Goal: Information Seeking & Learning: Learn about a topic

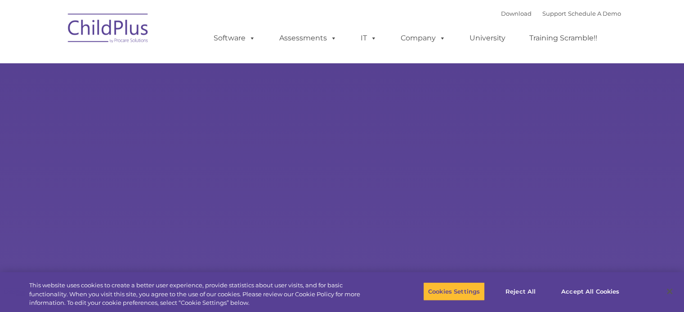
select select "MEDIUM"
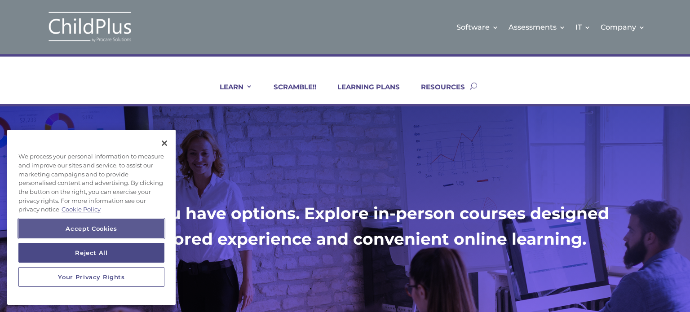
click at [137, 231] on button "Accept Cookies" at bounding box center [91, 229] width 146 height 20
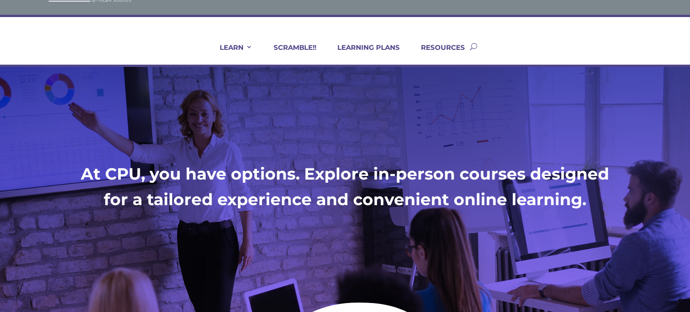
scroll to position [38, 0]
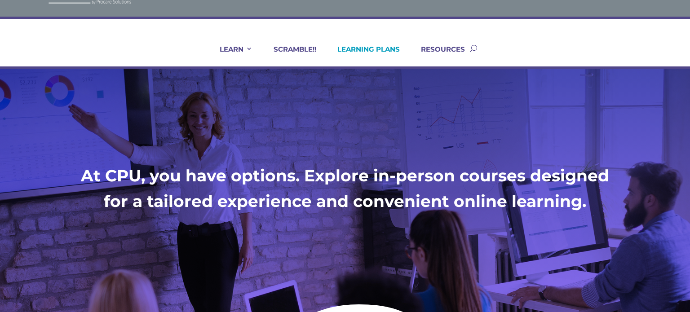
click at [359, 49] on link "LEARNING PLANS" at bounding box center [363, 56] width 74 height 22
drag, startPoint x: 126, startPoint y: 1, endPoint x: 237, endPoint y: 46, distance: 120.2
click at [237, 46] on link "LEARN" at bounding box center [231, 56] width 44 height 22
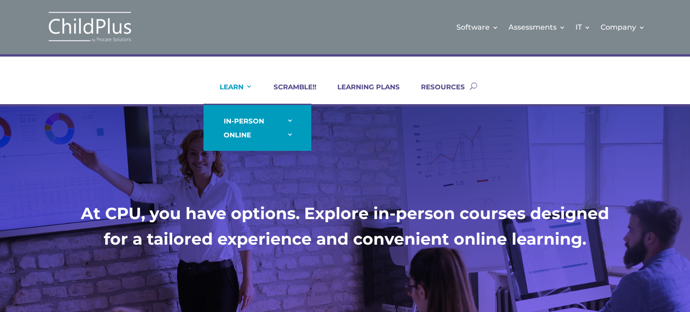
click at [238, 89] on link "LEARN" at bounding box center [231, 94] width 44 height 22
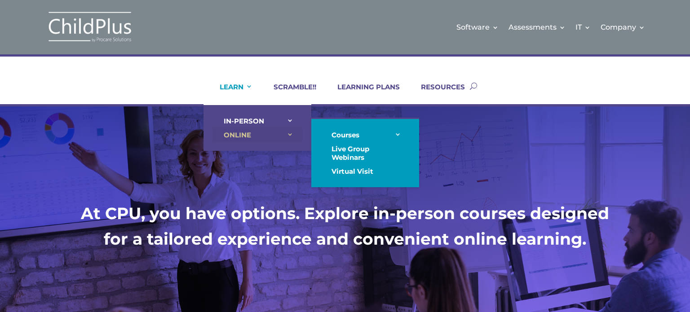
click at [238, 135] on link "ONLINE" at bounding box center [258, 135] width 90 height 14
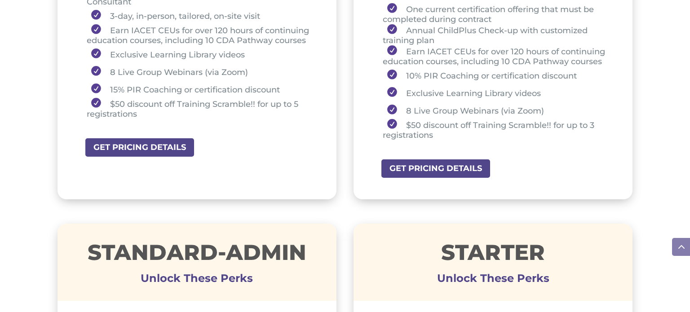
scroll to position [415, 0]
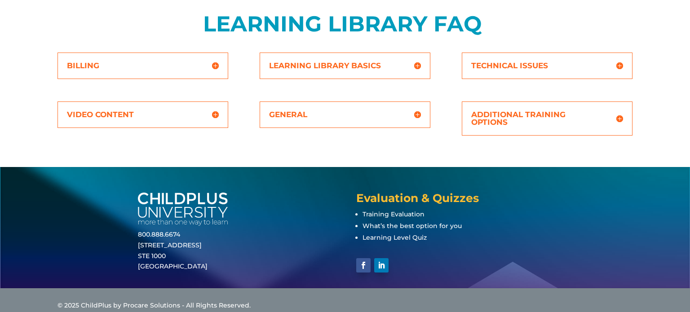
scroll to position [353, 0]
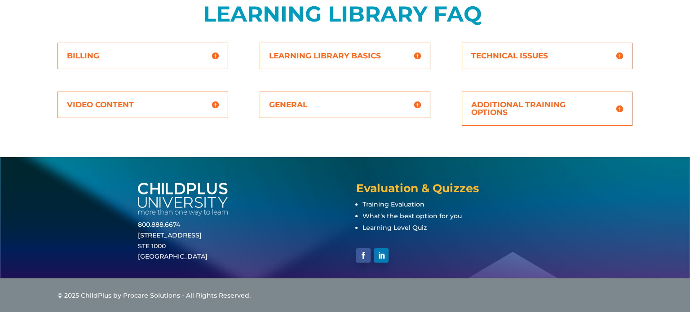
click at [347, 54] on h5 "Learning Library Basics" at bounding box center [345, 56] width 152 height 8
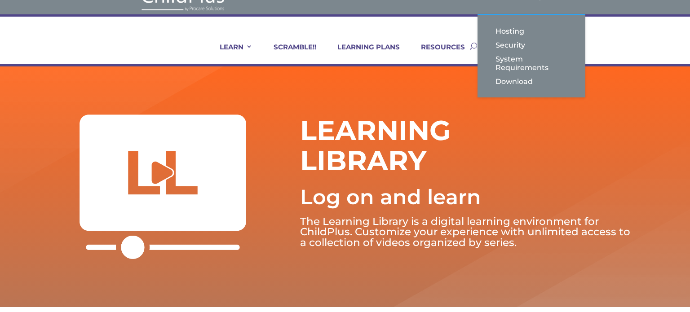
scroll to position [0, 0]
